Goal: Task Accomplishment & Management: Use online tool/utility

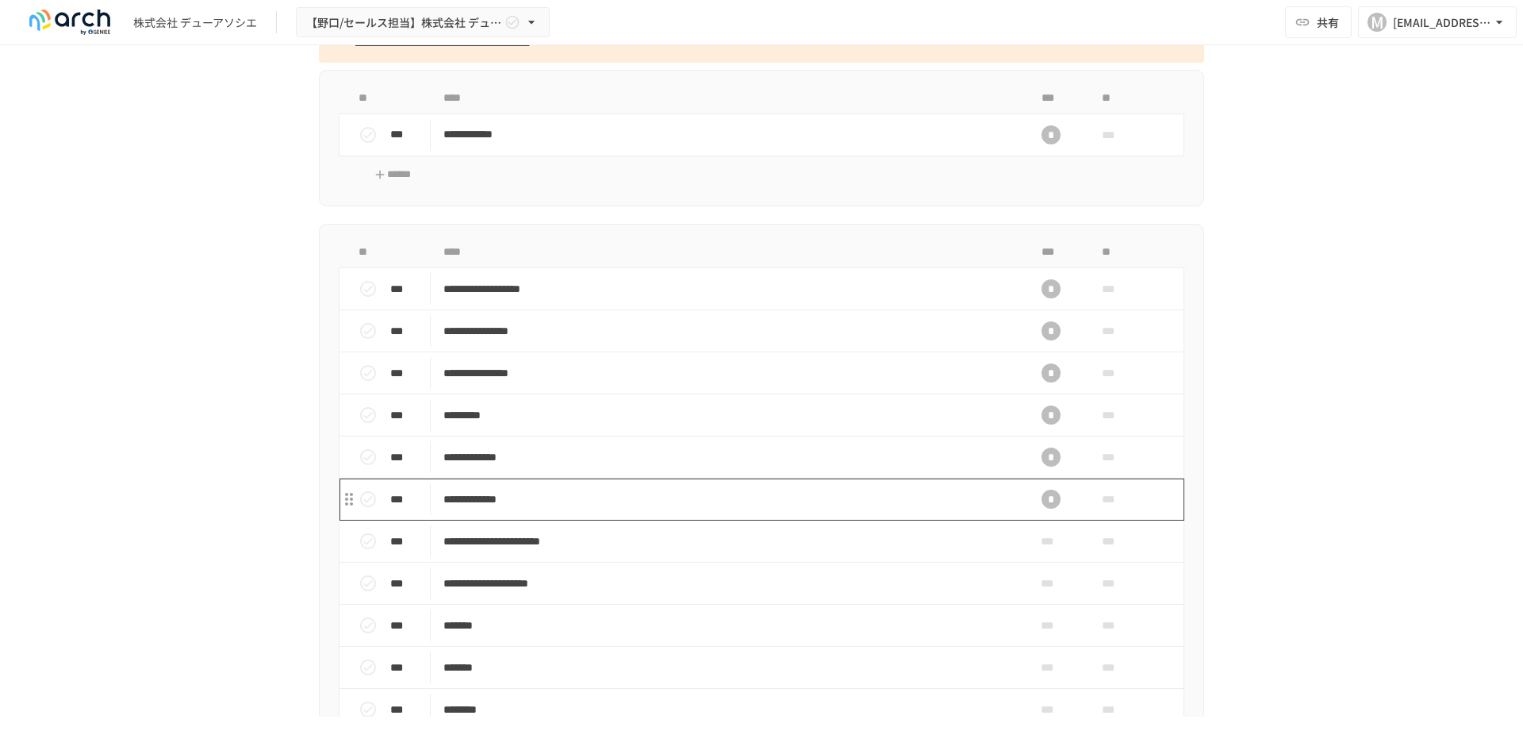
scroll to position [1190, 0]
click at [1041, 145] on div "*" at bounding box center [1050, 135] width 19 height 19
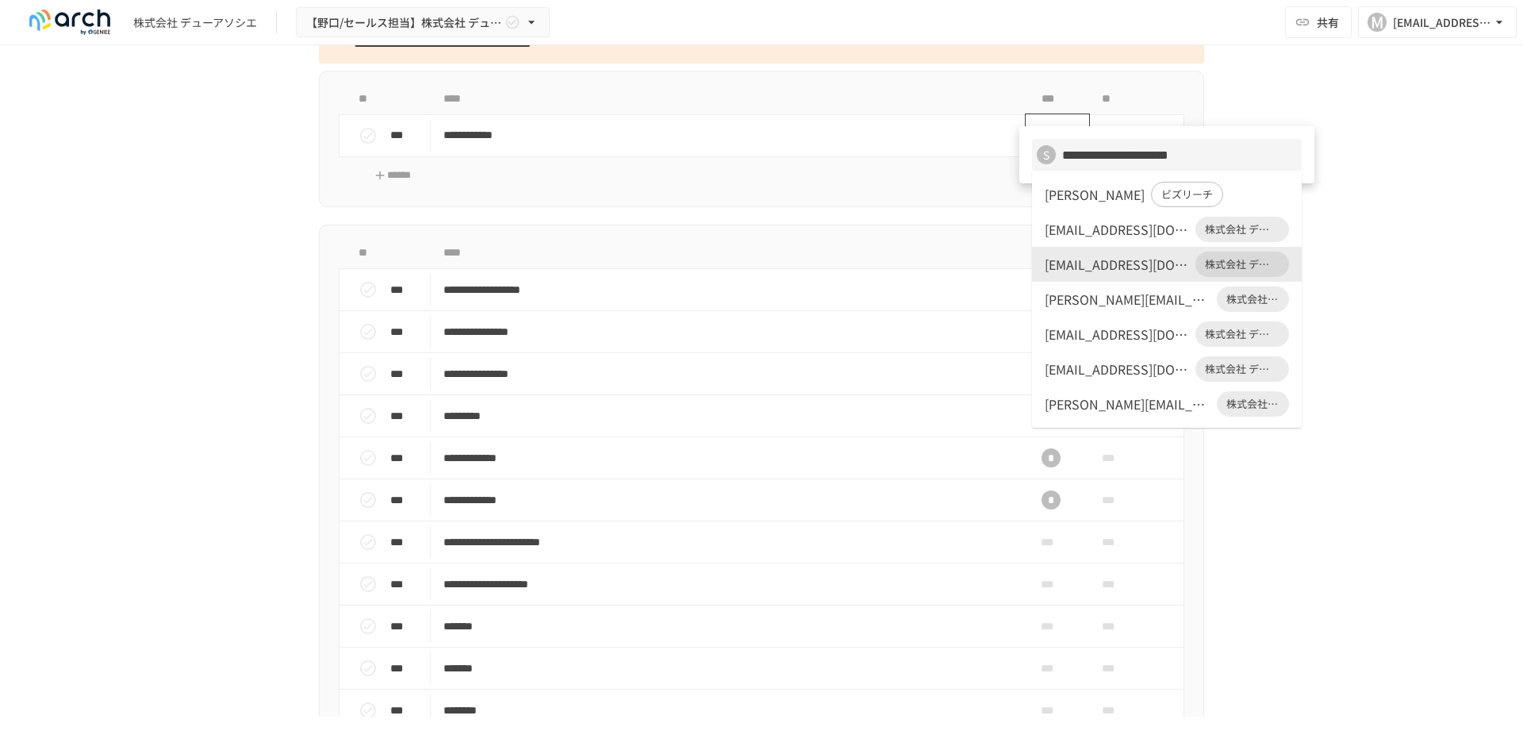
click at [1041, 157] on div "S" at bounding box center [1046, 154] width 19 height 19
click at [1415, 262] on div at bounding box center [761, 375] width 1523 height 750
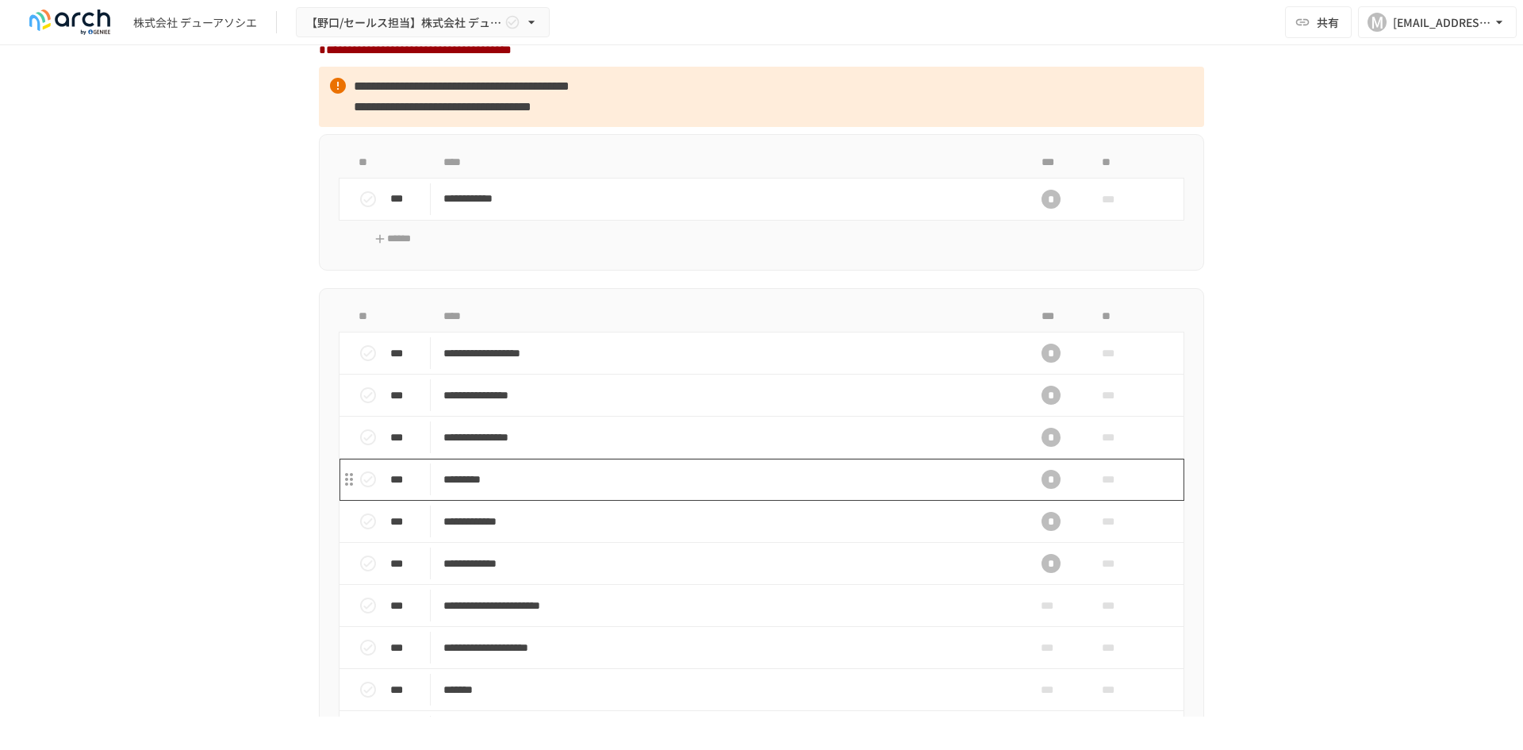
scroll to position [1031, 0]
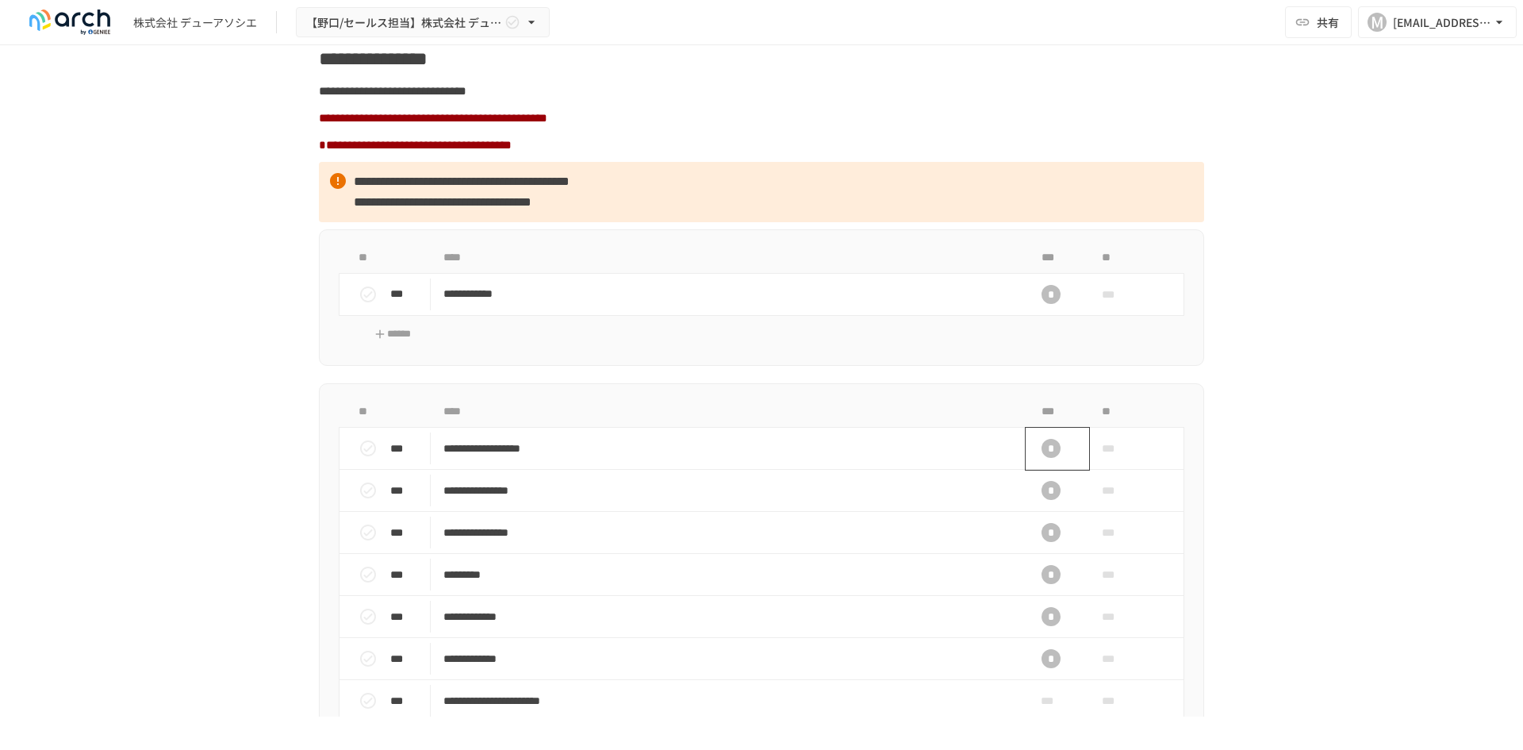
click at [1048, 458] on div "*" at bounding box center [1050, 448] width 19 height 19
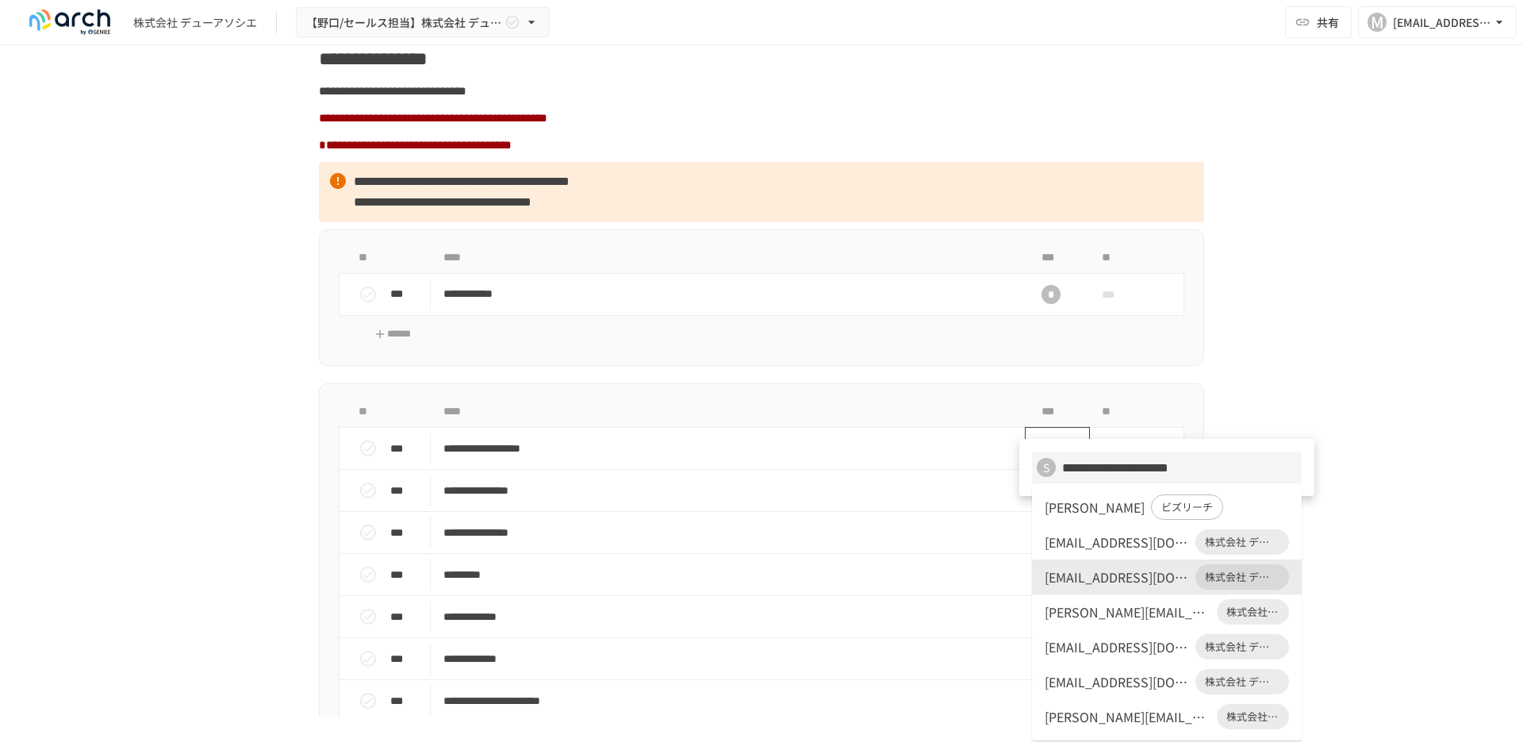
click at [1048, 466] on div "S" at bounding box center [1046, 467] width 19 height 19
click at [1435, 303] on div at bounding box center [761, 375] width 1523 height 750
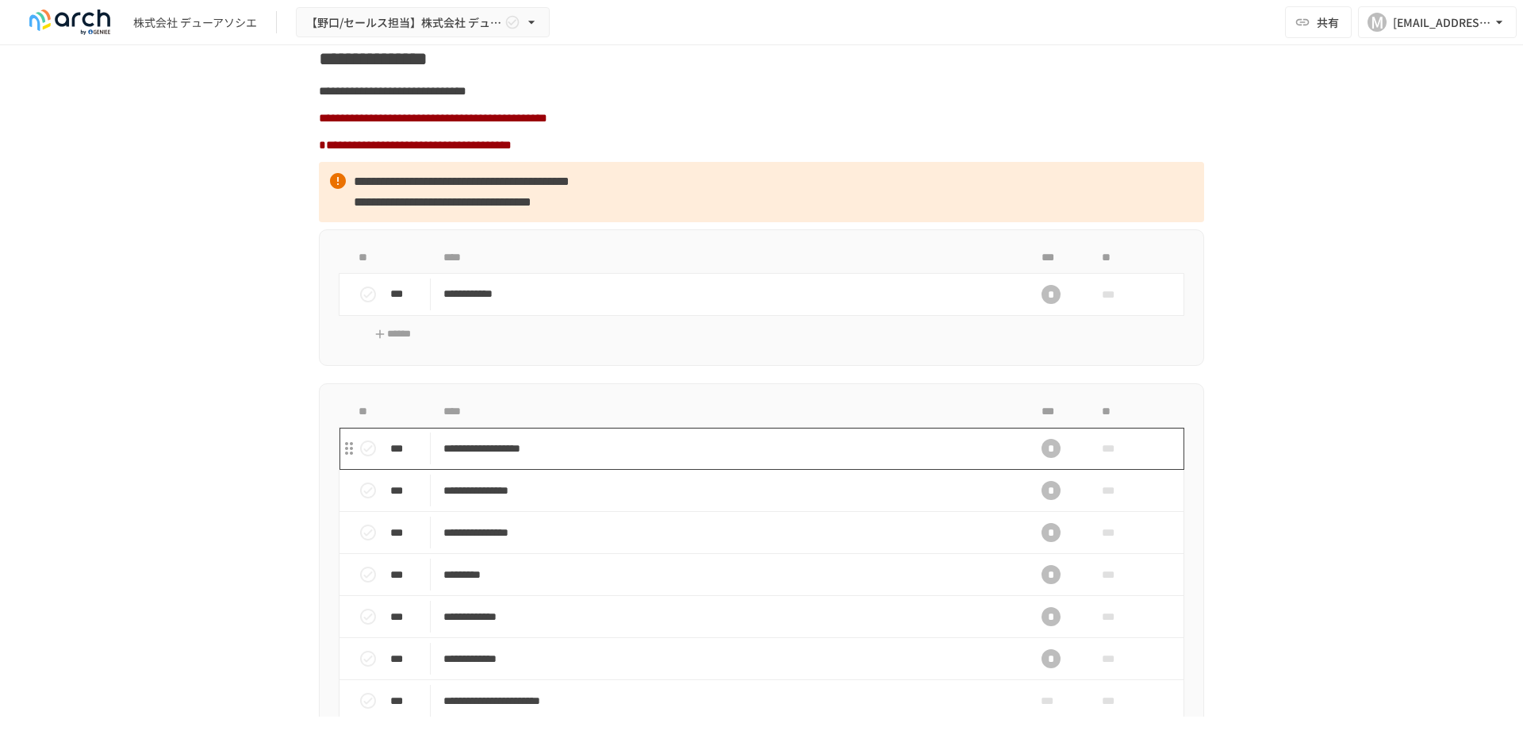
click at [520, 458] on p "**********" at bounding box center [727, 449] width 569 height 20
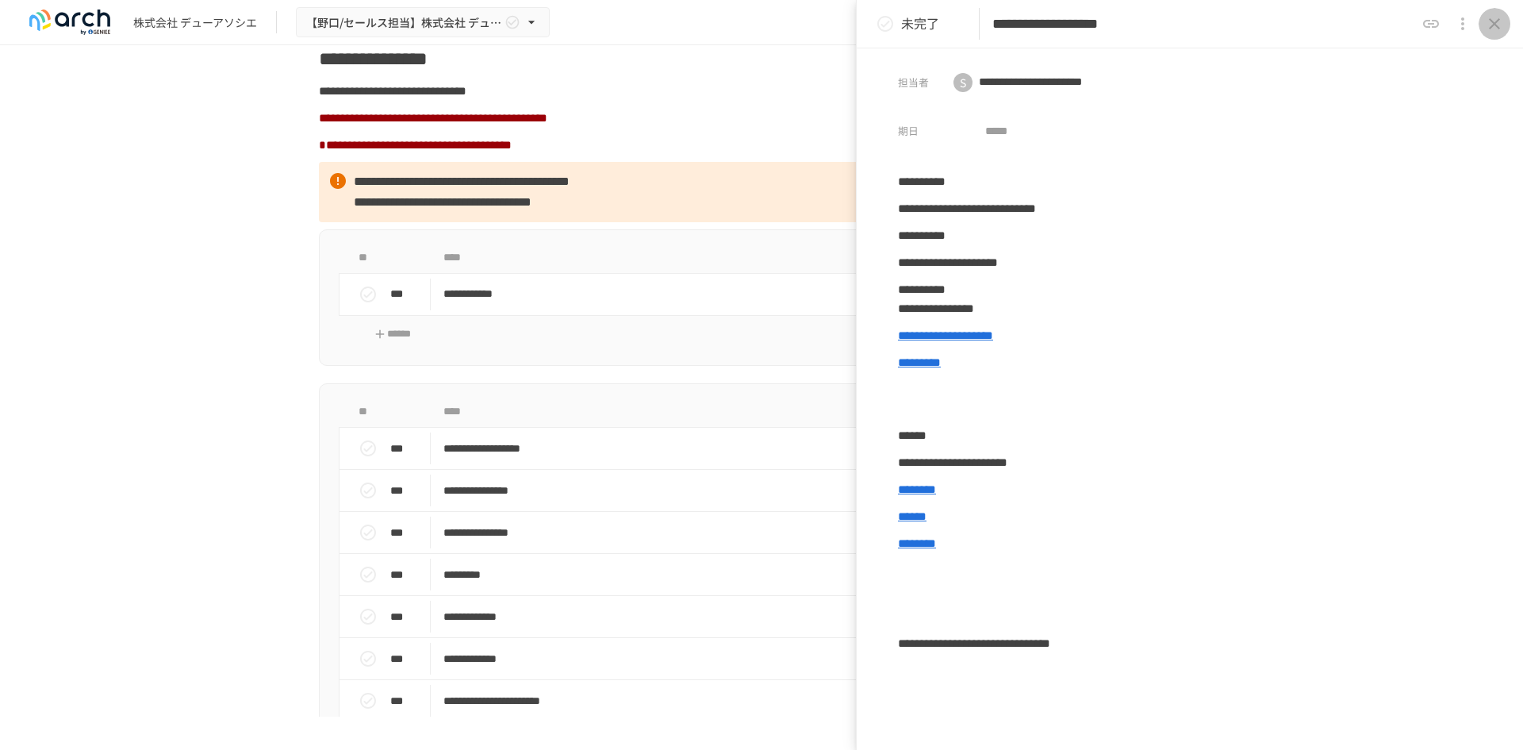
click at [1489, 24] on icon "close drawer" at bounding box center [1494, 23] width 19 height 19
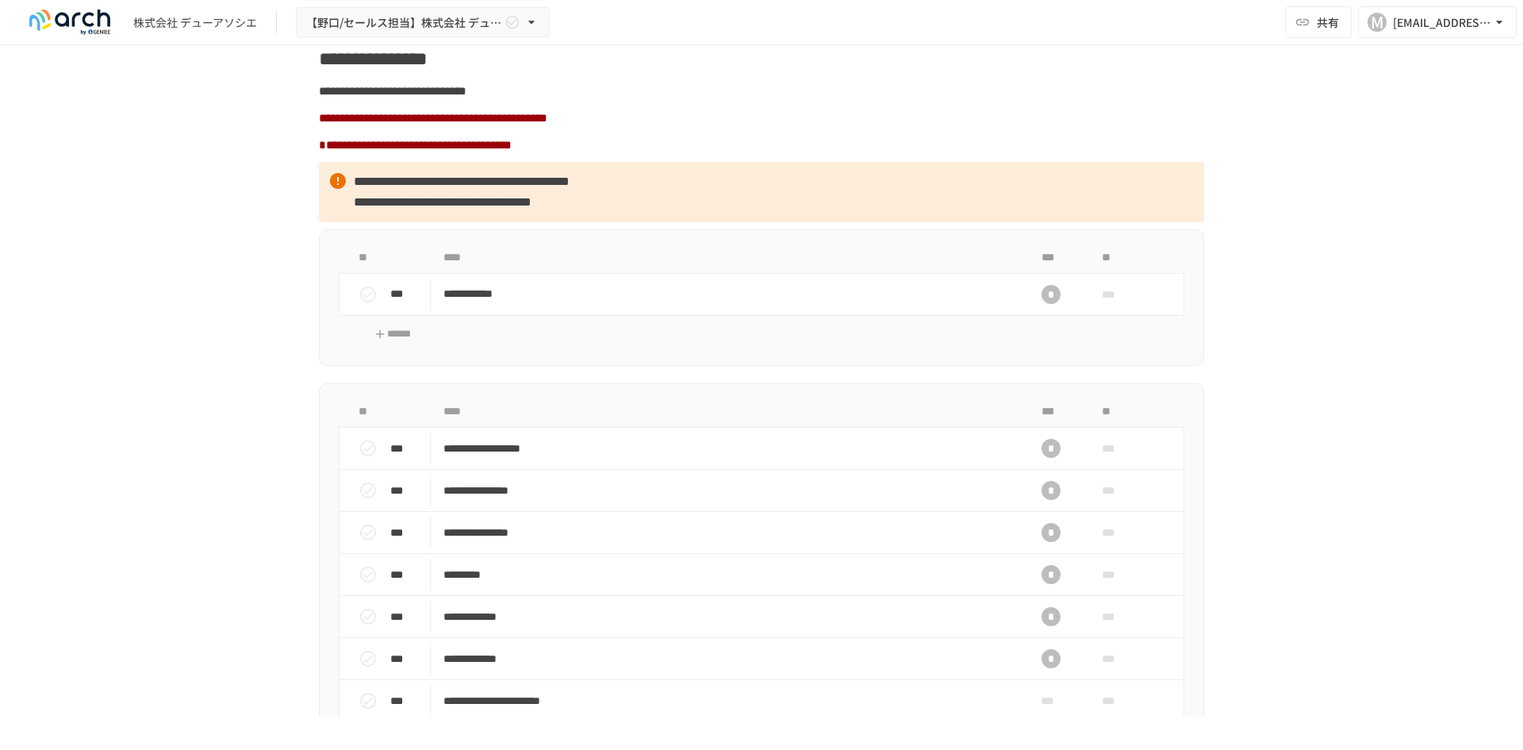
click at [140, 192] on div "**********" at bounding box center [761, 380] width 1523 height 671
